Goal: Information Seeking & Learning: Learn about a topic

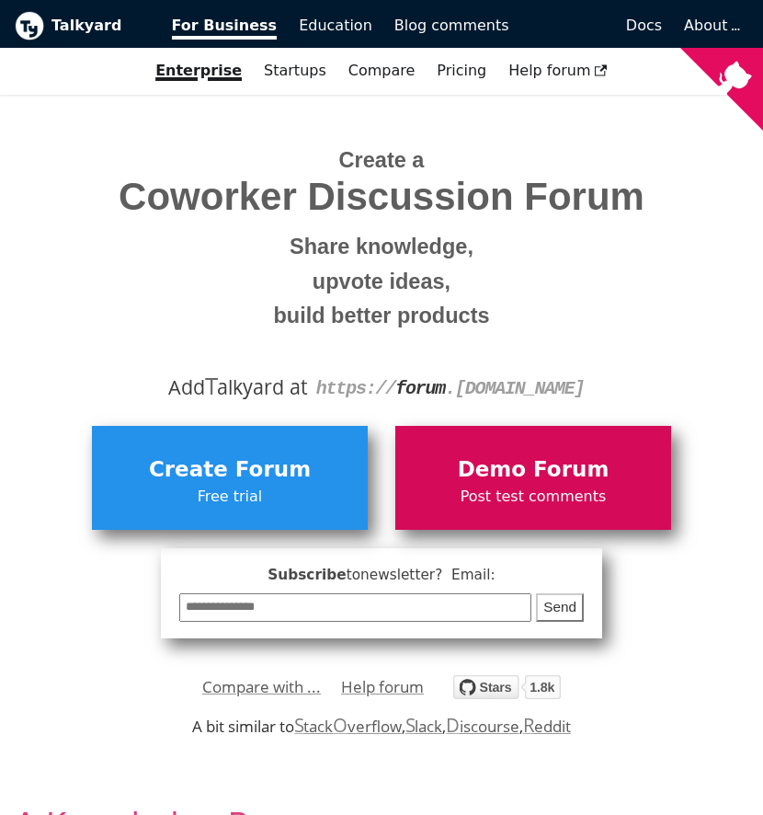
click at [489, 461] on span "Demo Forum" at bounding box center [534, 470] width 258 height 35
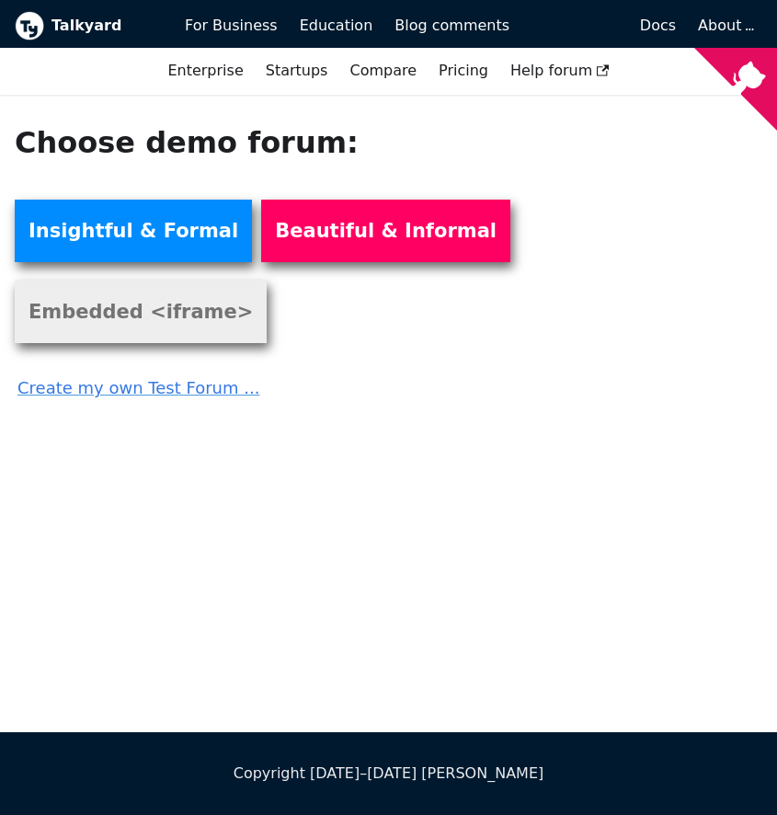
click at [267, 281] on link "Embedded <iframe>" at bounding box center [141, 312] width 252 height 63
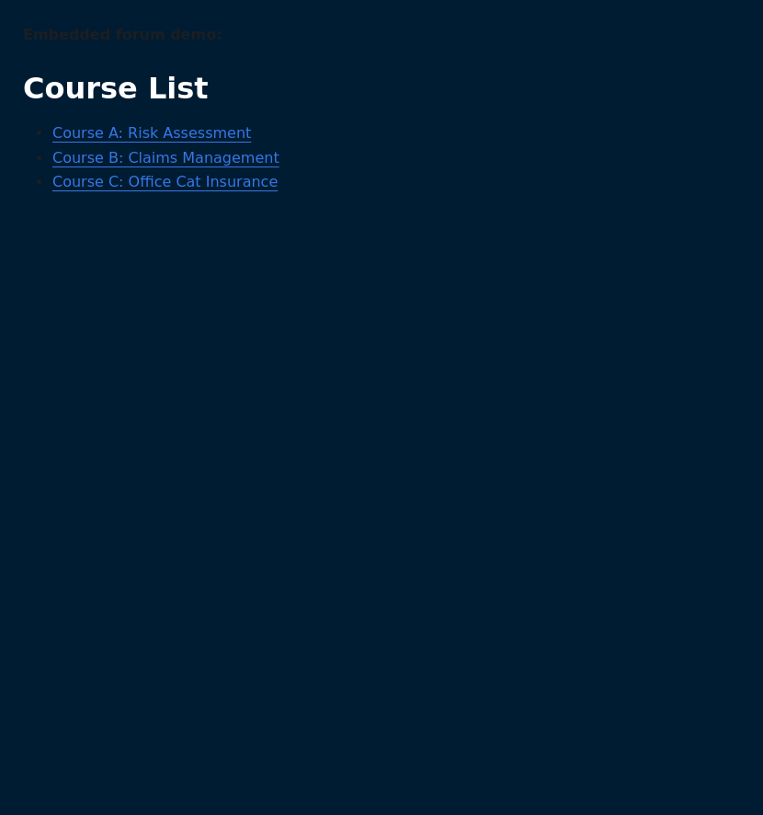
click at [201, 135] on link "Course A: Risk Assessment" at bounding box center [151, 132] width 199 height 17
click at [220, 160] on link "Course B: Claims Management" at bounding box center [165, 157] width 227 height 17
click at [218, 187] on link "Course C: Office Cat Insurance" at bounding box center [164, 181] width 225 height 17
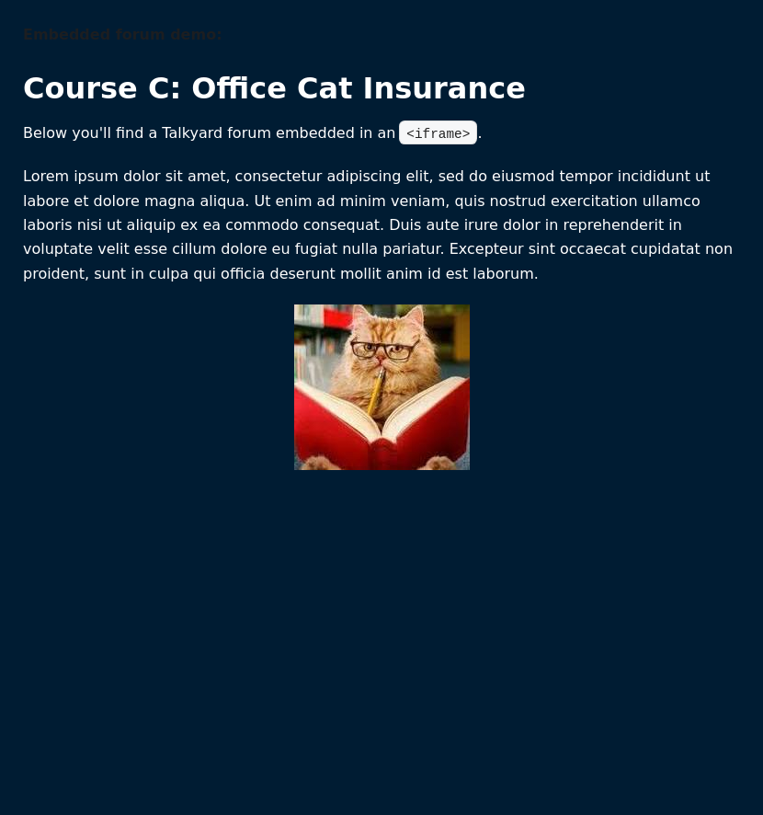
drag, startPoint x: 285, startPoint y: 55, endPoint x: 211, endPoint y: 51, distance: 74.6
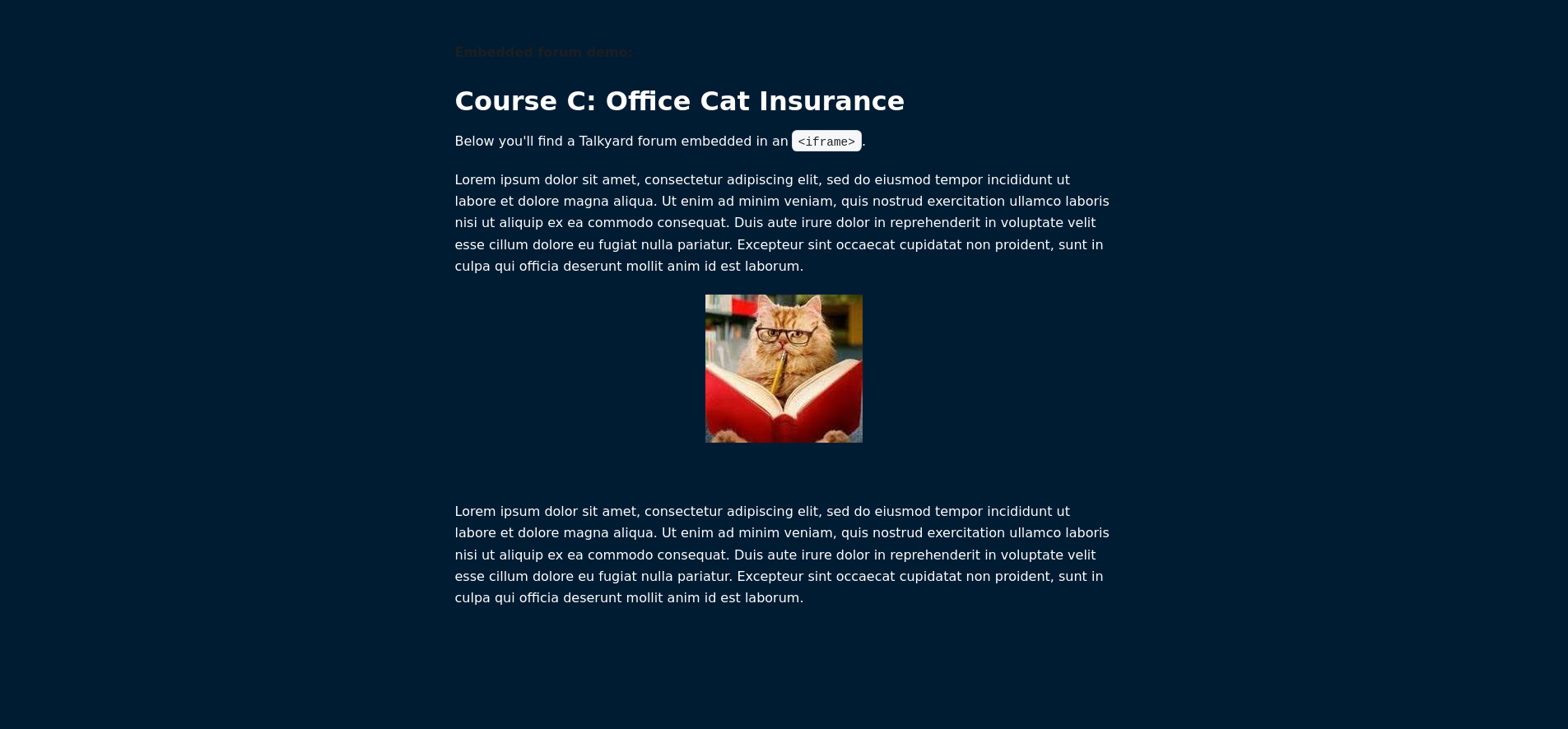
scroll to position [1, 0]
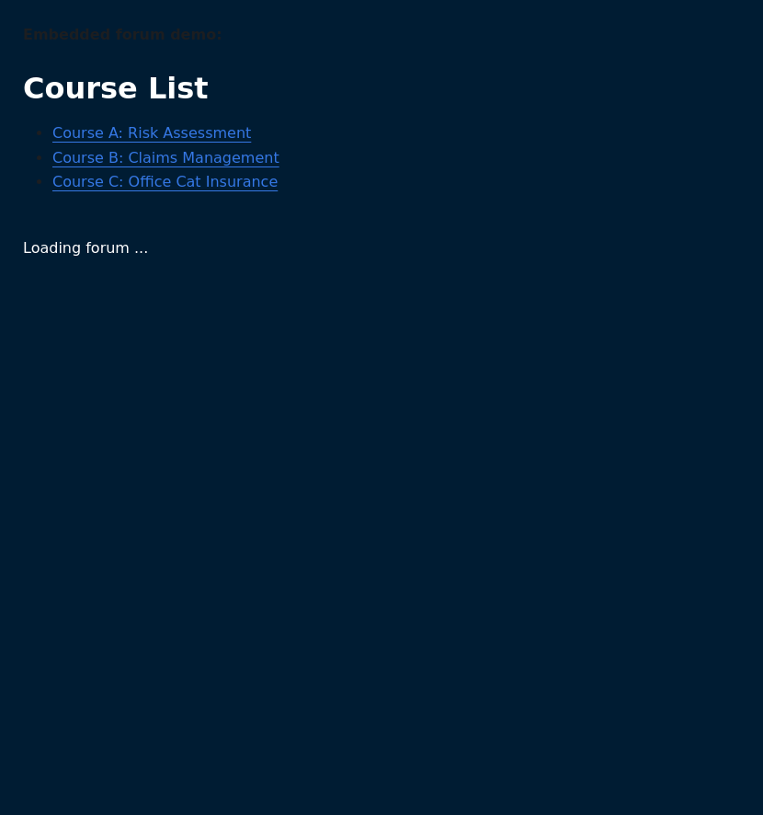
click at [209, 133] on link "Course A: Risk Assessment" at bounding box center [151, 132] width 199 height 17
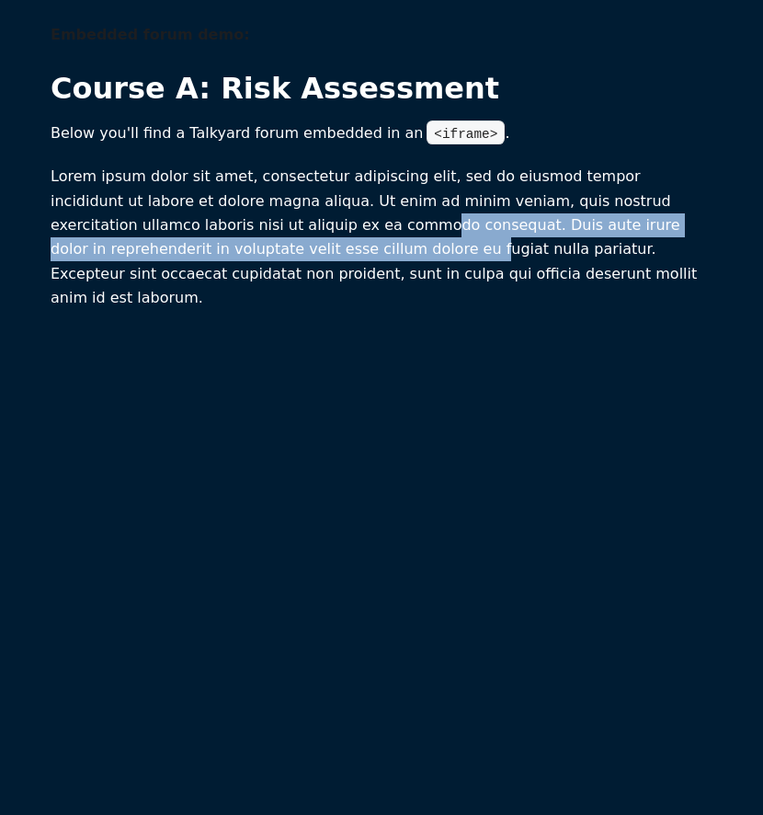
drag, startPoint x: 379, startPoint y: 224, endPoint x: 442, endPoint y: 257, distance: 71.2
click at [442, 257] on p "Lorem ipsum dolor sit amet, consectetur adipiscing elit, sed do eiusmod tempor …" at bounding box center [382, 237] width 662 height 145
drag, startPoint x: 446, startPoint y: 280, endPoint x: 433, endPoint y: 268, distance: 17.6
click at [446, 279] on p "Lorem ipsum dolor sit amet, consectetur adipiscing elit, sed do eiusmod tempor …" at bounding box center [382, 237] width 662 height 145
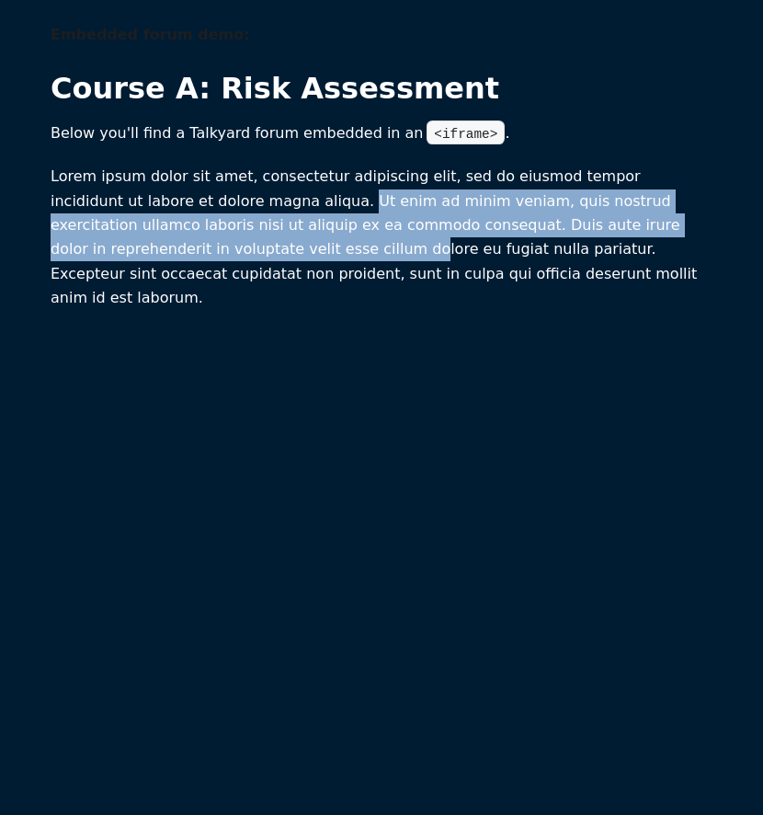
drag, startPoint x: 378, startPoint y: 246, endPoint x: 302, endPoint y: 204, distance: 86.8
click at [302, 204] on p "Lorem ipsum dolor sit amet, consectetur adipiscing elit, sed do eiusmod tempor …" at bounding box center [382, 237] width 662 height 145
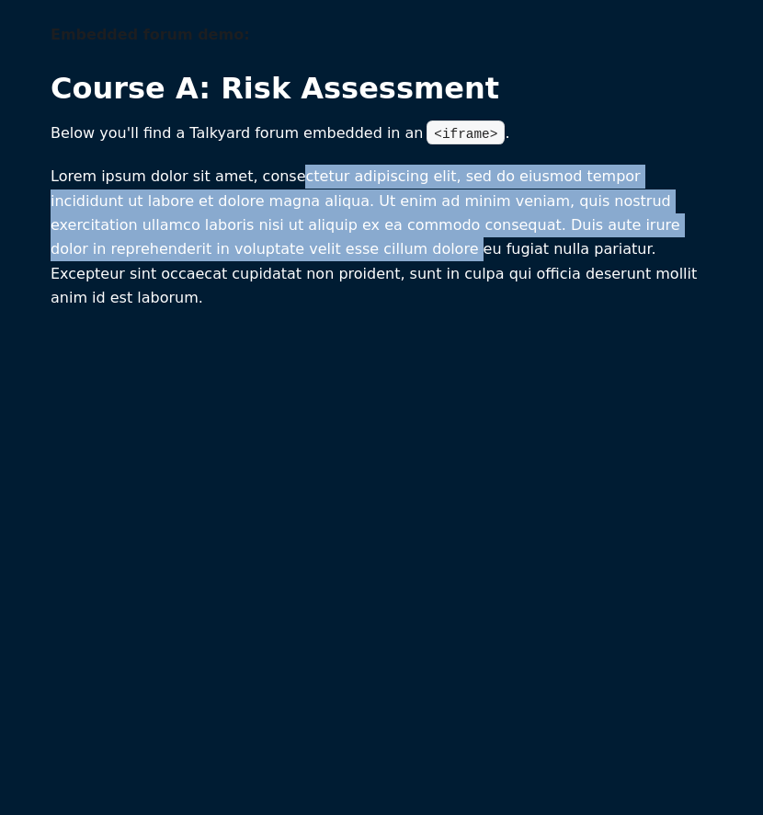
drag, startPoint x: 304, startPoint y: 182, endPoint x: 413, endPoint y: 248, distance: 127.9
click at [413, 248] on p "Lorem ipsum dolor sit amet, consectetur adipiscing elit, sed do eiusmod tempor …" at bounding box center [382, 237] width 662 height 145
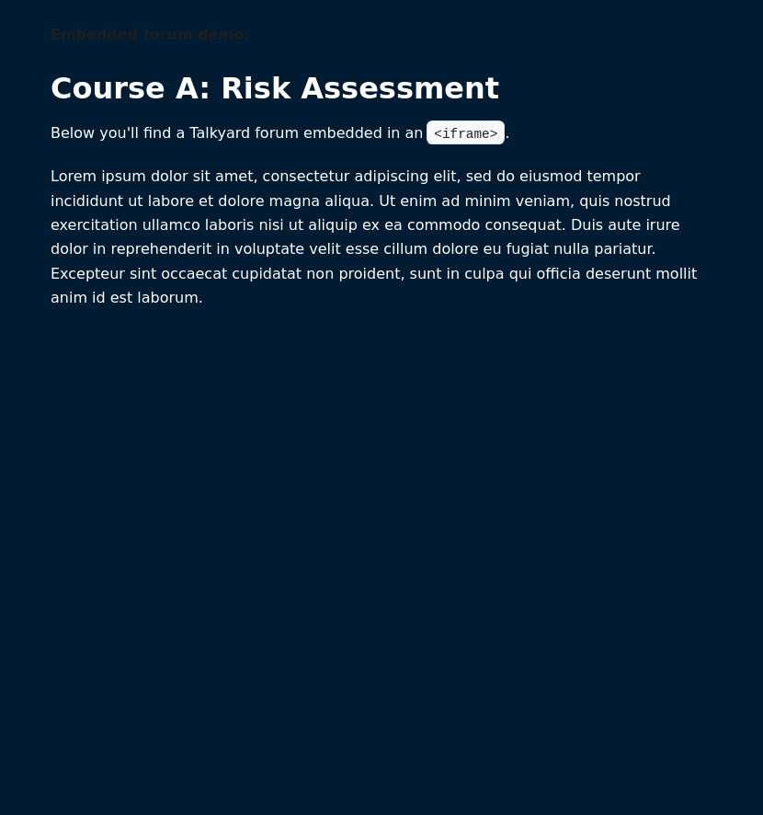
click at [460, 282] on p "Lorem ipsum dolor sit amet, consectetur adipiscing elit, sed do eiusmod tempor …" at bounding box center [382, 237] width 662 height 145
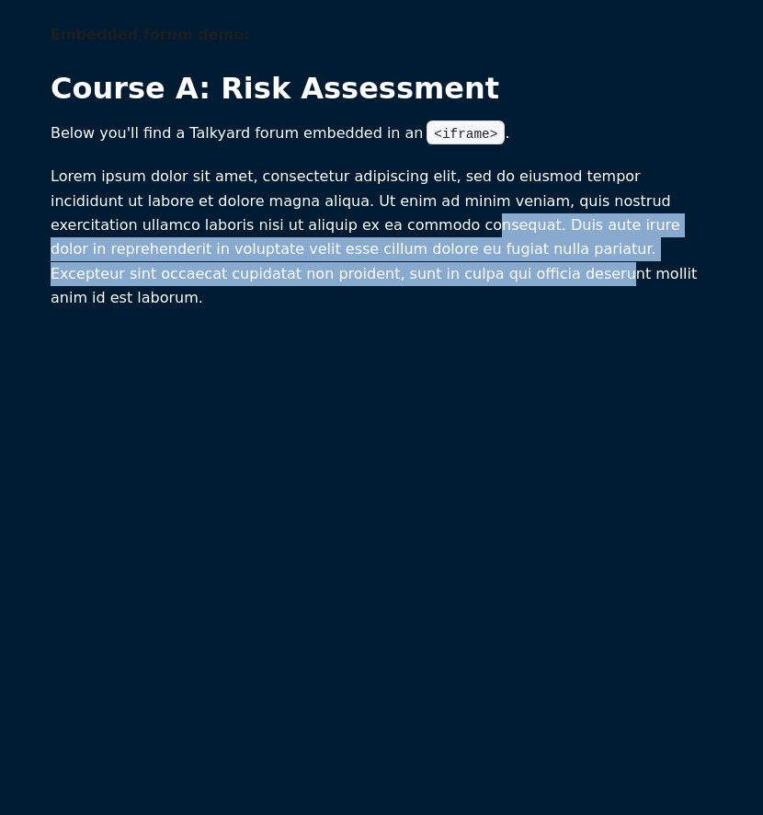
drag, startPoint x: 407, startPoint y: 219, endPoint x: 506, endPoint y: 273, distance: 113.2
click at [506, 273] on p "Lorem ipsum dolor sit amet, consectetur adipiscing elit, sed do eiusmod tempor …" at bounding box center [382, 237] width 662 height 145
click at [510, 273] on p "Lorem ipsum dolor sit amet, consectetur adipiscing elit, sed do eiusmod tempor …" at bounding box center [382, 237] width 662 height 145
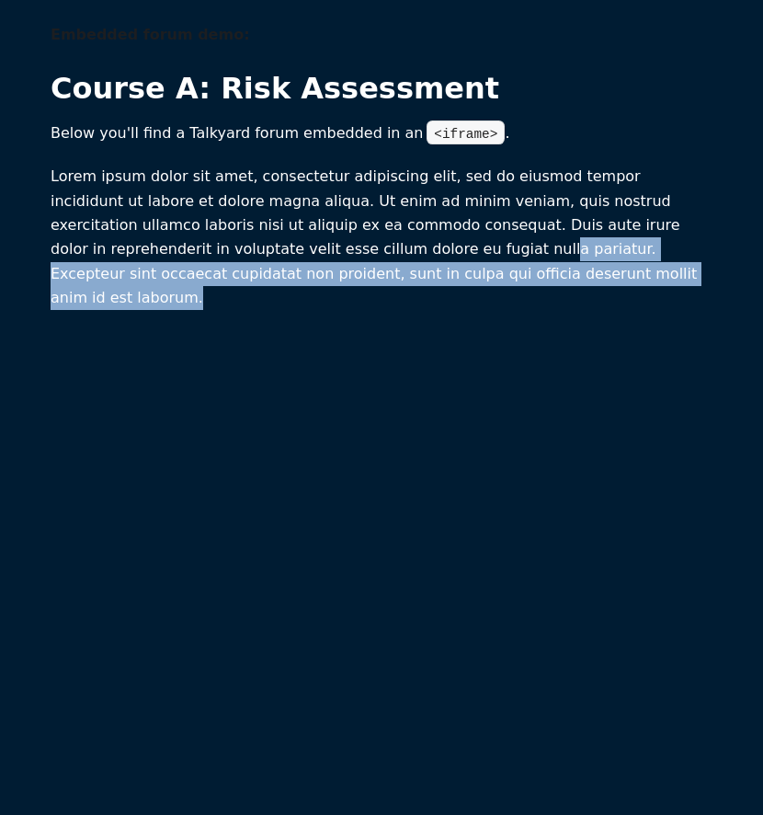
drag, startPoint x: 504, startPoint y: 254, endPoint x: 548, endPoint y: 307, distance: 69.2
click at [548, 307] on p "Lorem ipsum dolor sit amet, consectetur adipiscing elit, sed do eiusmod tempor …" at bounding box center [382, 237] width 662 height 145
click at [548, 308] on p "Lorem ipsum dolor sit amet, consectetur adipiscing elit, sed do eiusmod tempor …" at bounding box center [382, 237] width 662 height 145
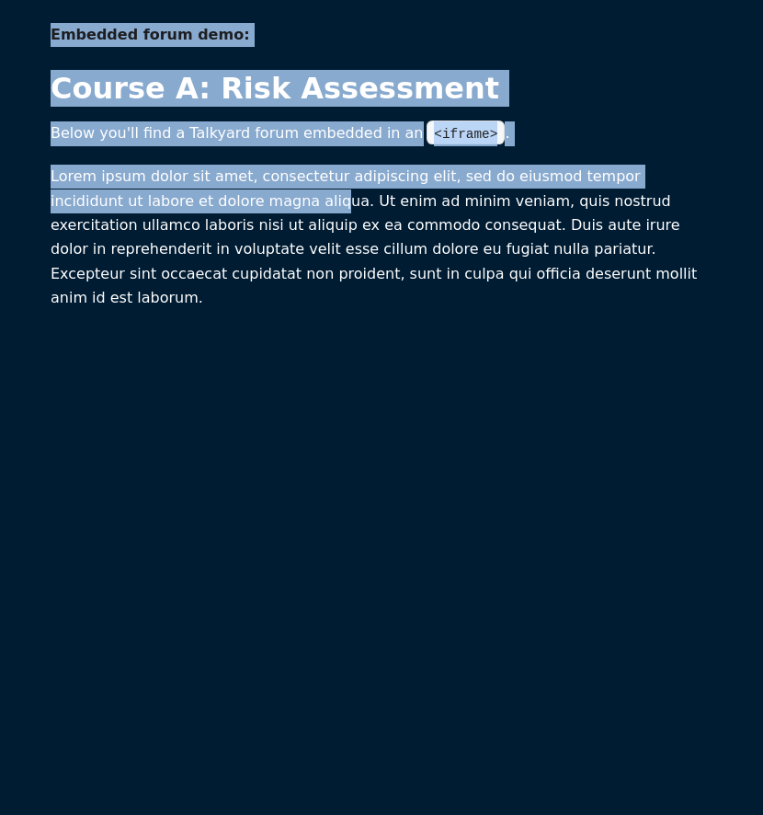
drag, startPoint x: 275, startPoint y: 213, endPoint x: 47, endPoint y: 8, distance: 306.8
click at [47, 8] on body "Embedded forum demo: Course A: Risk Assessment Below you'll find a Talkyard for…" at bounding box center [381, 407] width 763 height 815
click at [56, 15] on body "Embedded forum demo: Course A: Risk Assessment Below you'll find a Talkyard for…" at bounding box center [381, 407] width 763 height 815
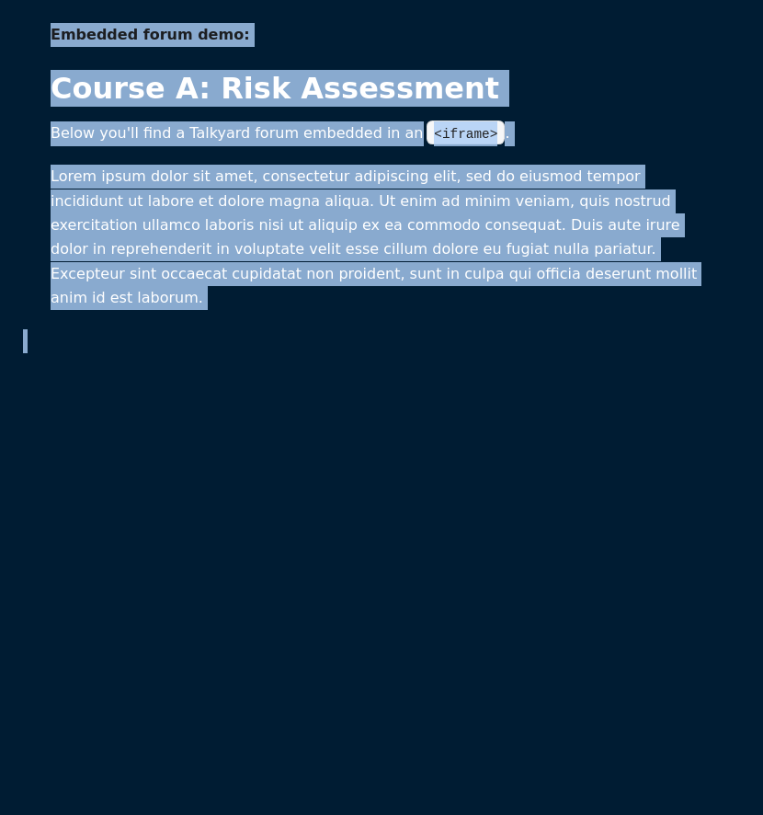
drag, startPoint x: 63, startPoint y: 33, endPoint x: 406, endPoint y: 340, distance: 460.5
click at [406, 340] on article "Embedded forum demo: Course A: Risk Assessment Below you'll find a Talkyard for…" at bounding box center [381, 674] width 717 height 1302
click at [433, 348] on section at bounding box center [381, 826] width 717 height 995
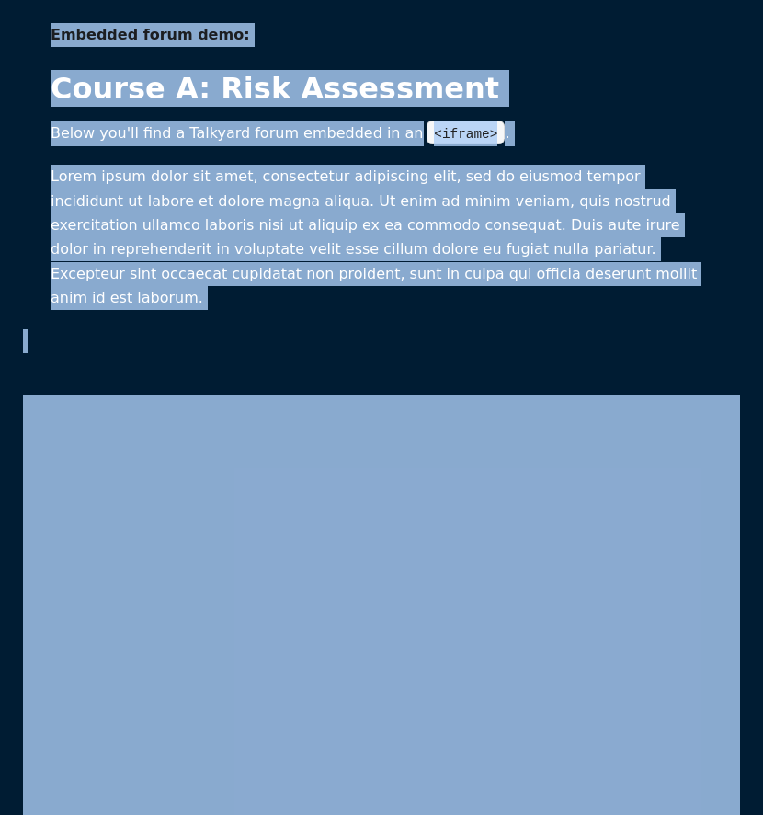
drag, startPoint x: 556, startPoint y: 355, endPoint x: 20, endPoint y: 20, distance: 631.4
click at [20, 20] on body "Embedded forum demo: Course A: Risk Assessment Below you'll find a Talkyard for…" at bounding box center [381, 407] width 763 height 815
click at [43, 36] on article "Embedded forum demo: Course A: Risk Assessment Below you'll find a Talkyard for…" at bounding box center [381, 674] width 717 height 1302
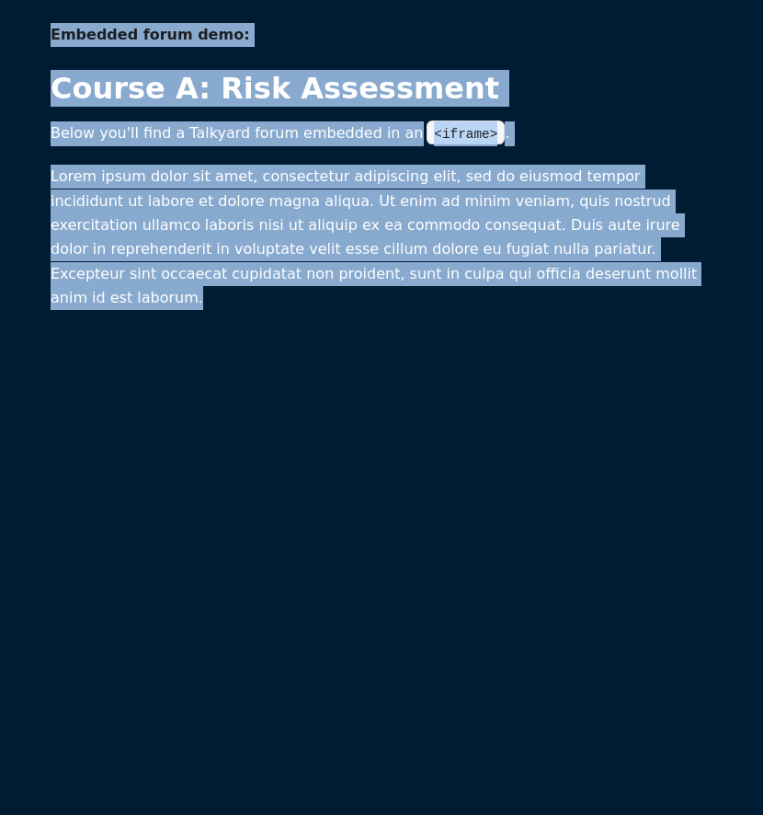
drag, startPoint x: 171, startPoint y: 137, endPoint x: 273, endPoint y: 302, distance: 193.7
click at [273, 302] on article "Embedded forum demo: Course A: Risk Assessment Below you'll find a Talkyard for…" at bounding box center [381, 674] width 717 height 1302
click at [273, 302] on p "Lorem ipsum dolor sit amet, consectetur adipiscing elit, sed do eiusmod tempor …" at bounding box center [382, 237] width 662 height 145
drag, startPoint x: 309, startPoint y: 307, endPoint x: 32, endPoint y: 31, distance: 390.9
click at [32, 31] on article "Embedded forum demo: Course A: Risk Assessment Below you'll find a Talkyard for…" at bounding box center [381, 674] width 717 height 1302
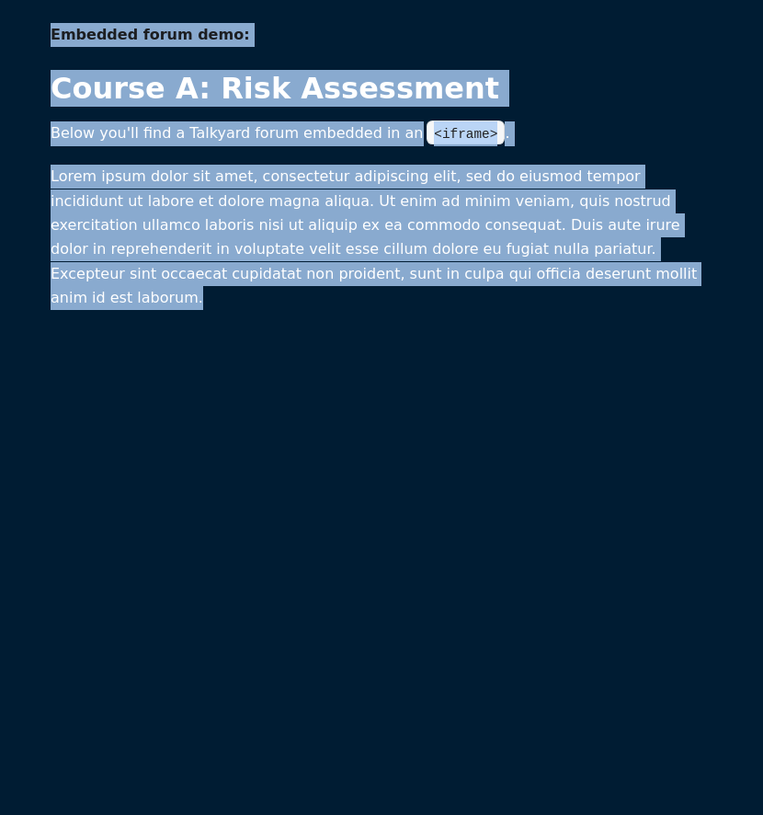
click at [179, 164] on section "Embedded forum demo: Course A: Risk Assessment Below you'll find a Talkyard for…" at bounding box center [382, 167] width 662 height 288
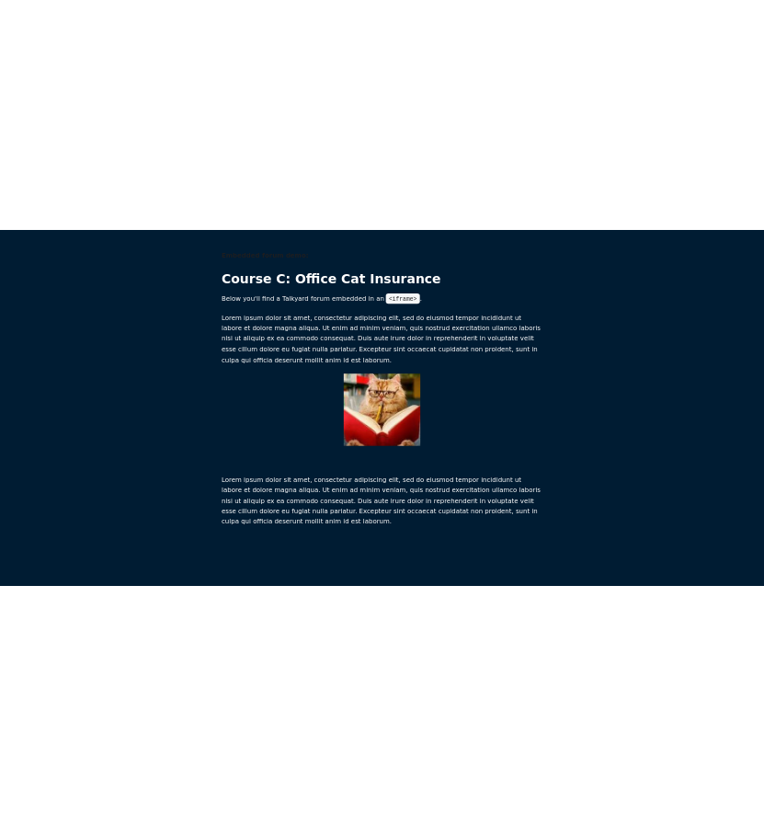
scroll to position [1, 0]
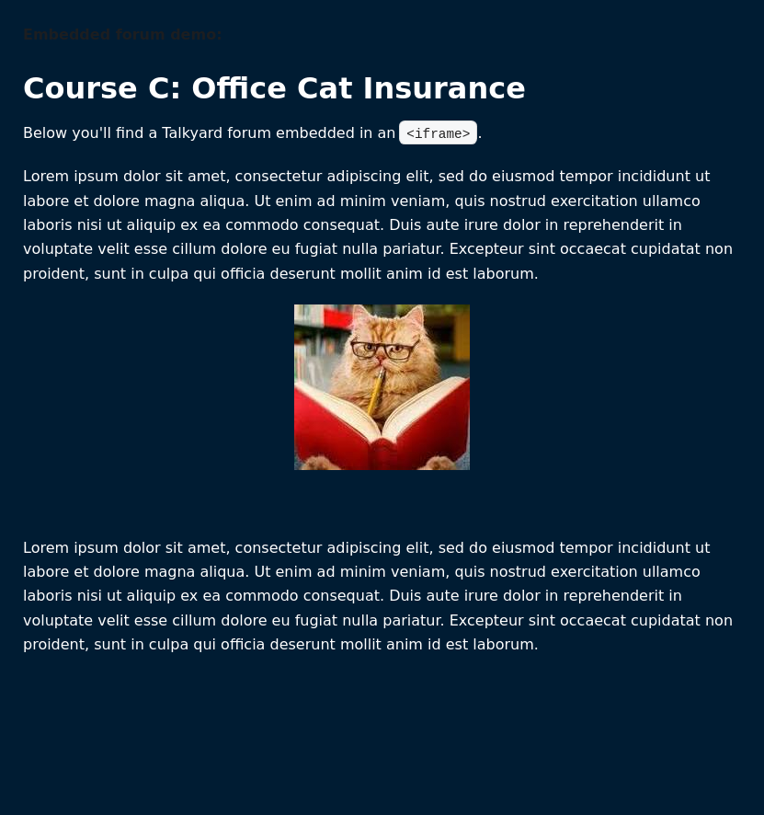
scroll to position [1, 0]
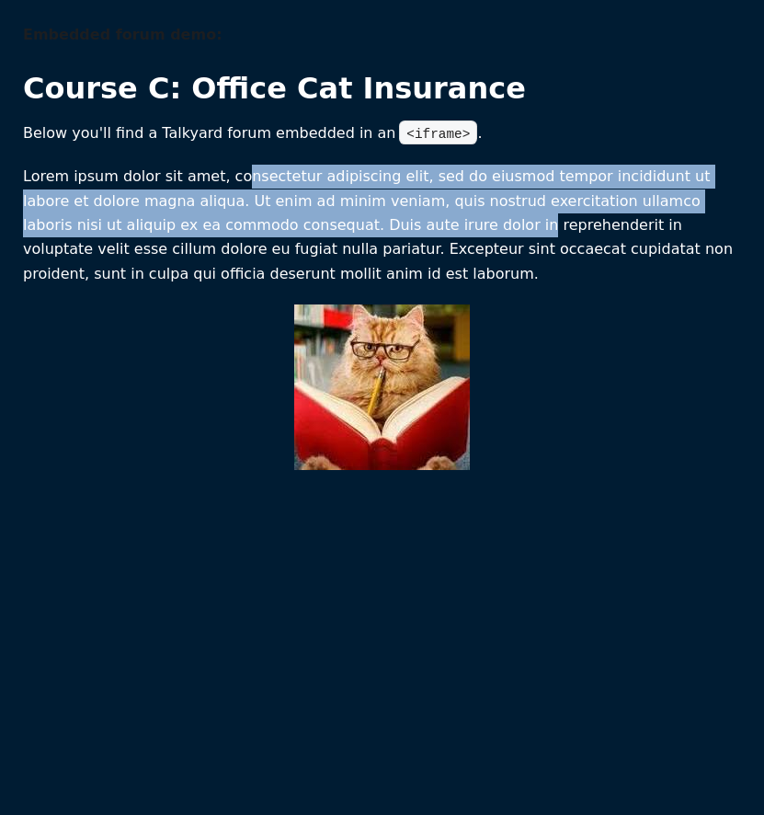
drag, startPoint x: 247, startPoint y: 183, endPoint x: 382, endPoint y: 236, distance: 145.4
click at [380, 235] on p "Lorem ipsum dolor sit amet, consectetur adipiscing elit, sed do eiusmod tempor …" at bounding box center [382, 225] width 718 height 121
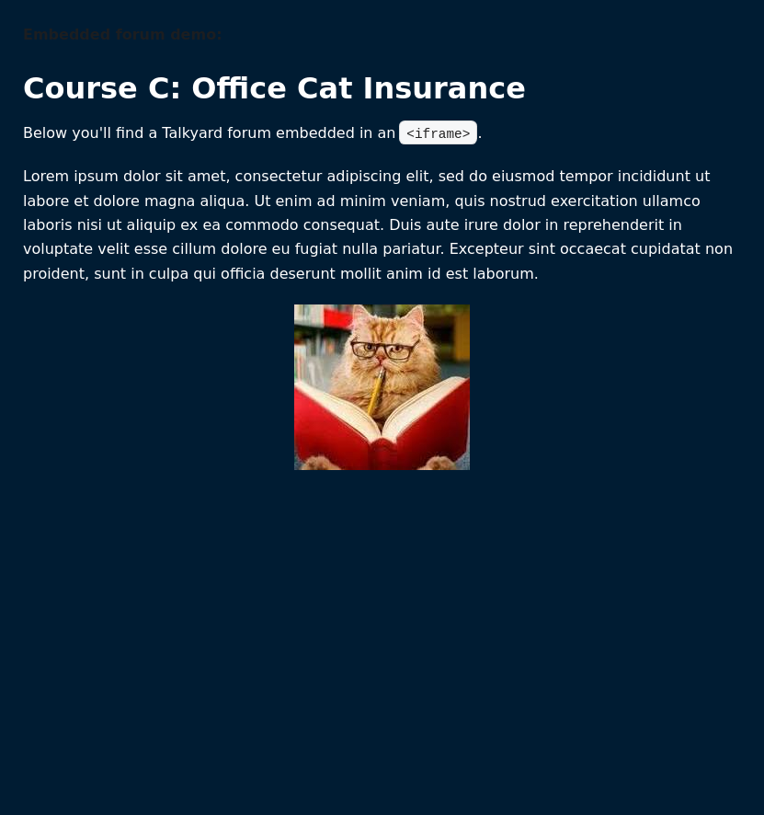
click at [462, 251] on p "Lorem ipsum dolor sit amet, consectetur adipiscing elit, sed do eiusmod tempor …" at bounding box center [382, 225] width 718 height 121
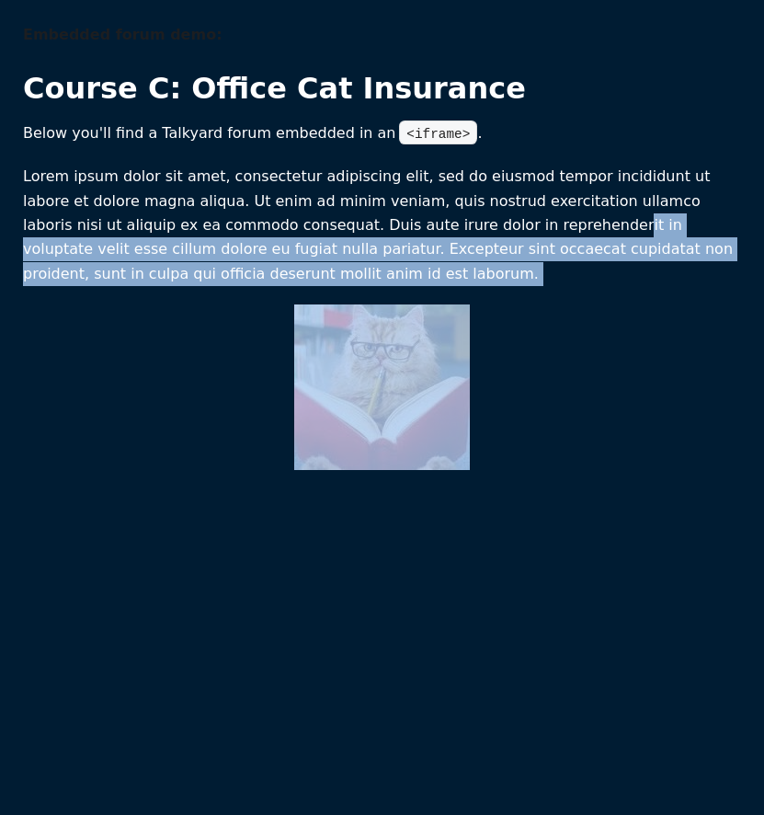
drag, startPoint x: 469, startPoint y: 221, endPoint x: 663, endPoint y: 318, distance: 217.2
click at [663, 318] on section "Embedded forum demo: Course C: Office Cat Insurance Below you'll find a Talkyar…" at bounding box center [382, 246] width 718 height 447
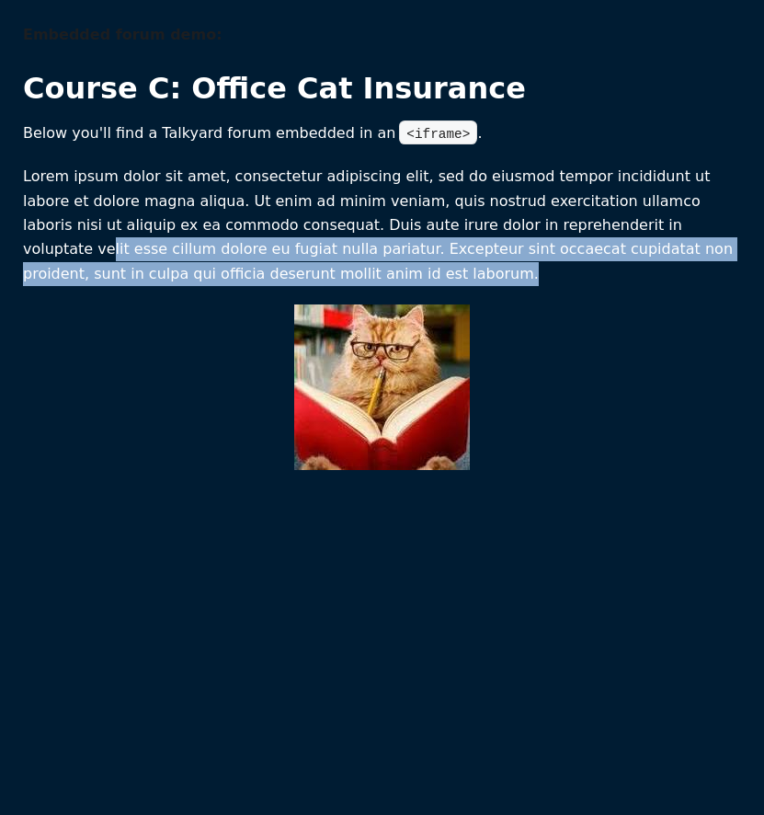
drag, startPoint x: 592, startPoint y: 276, endPoint x: 580, endPoint y: 224, distance: 52.9
click at [580, 224] on p "Lorem ipsum dolor sit amet, consectetur adipiscing elit, sed do eiusmod tempor …" at bounding box center [382, 225] width 718 height 121
click at [579, 224] on p "Lorem ipsum dolor sit amet, consectetur adipiscing elit, sed do eiusmod tempor …" at bounding box center [382, 225] width 718 height 121
